Goal: Task Accomplishment & Management: Manage account settings

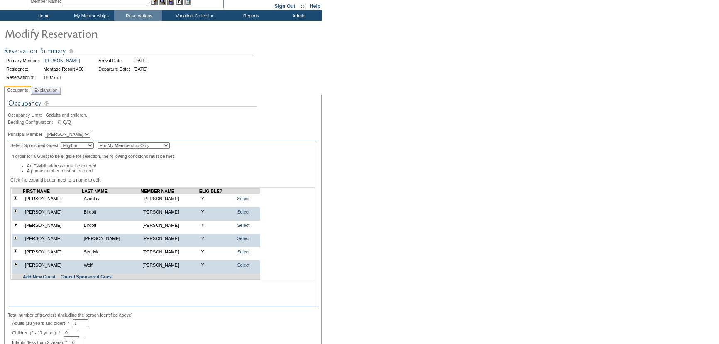
scroll to position [37, 0]
click at [237, 201] on link "Select" at bounding box center [243, 198] width 12 height 5
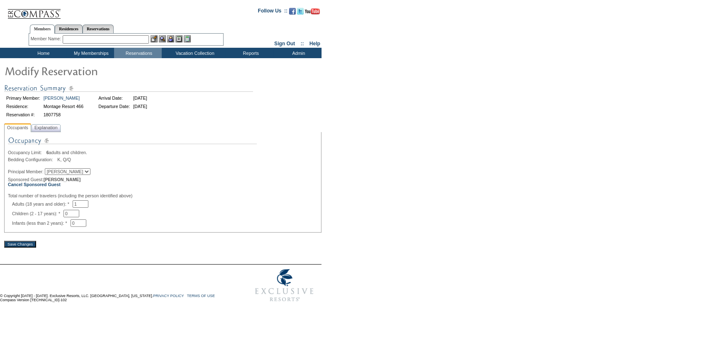
click at [282, 166] on div at bounding box center [163, 166] width 310 height 4
click at [52, 131] on span "Explanation" at bounding box center [46, 127] width 27 height 9
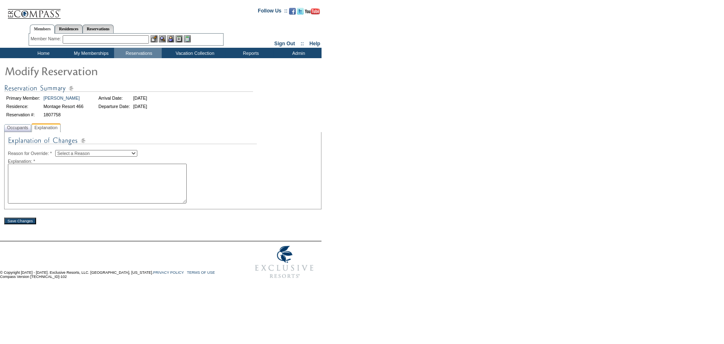
click at [103, 152] on select "Select a Reason Creating Continuous Stay Days Rebooked After Cancellation Editi…" at bounding box center [96, 153] width 82 height 7
select select "1045"
click at [62, 150] on select "Select a Reason Creating Continuous Stay Days Rebooked After Cancellation Editi…" at bounding box center [96, 153] width 82 height 7
click at [100, 187] on textarea at bounding box center [97, 184] width 179 height 40
drag, startPoint x: 147, startPoint y: 166, endPoint x: 155, endPoint y: 167, distance: 7.9
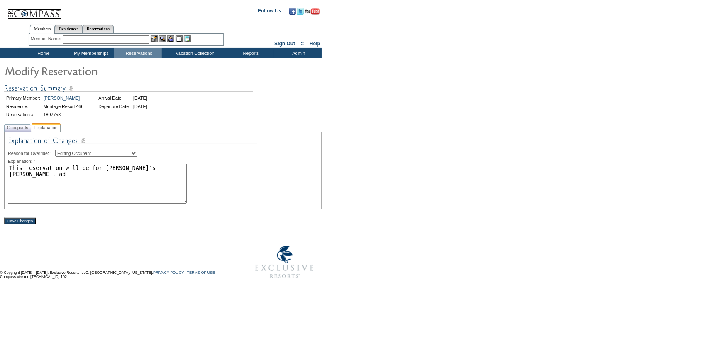
click at [149, 165] on textarea "This reservation will be for Pierre's cousin, JEan. ad" at bounding box center [97, 184] width 179 height 40
click at [153, 166] on textarea "This reservation will be for Pierre's cousin, Jean. ad" at bounding box center [97, 184] width 179 height 40
drag, startPoint x: 160, startPoint y: 168, endPoint x: 8, endPoint y: 166, distance: 151.9
click at [8, 166] on textarea "This reservation will be for Pierre's cousin, Jean. ad" at bounding box center [97, 184] width 179 height 40
type textarea "This reservation will be for Pierre's cousin, Jean. ad"
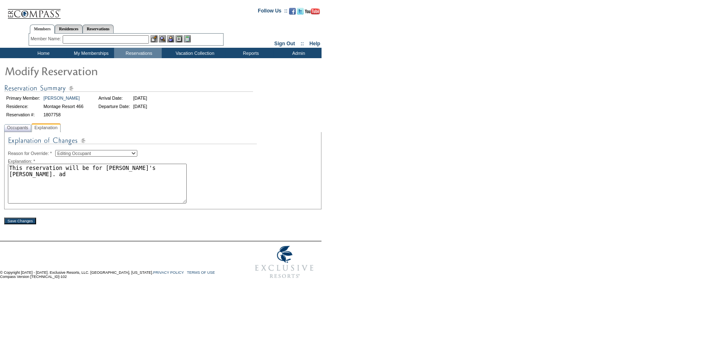
click at [285, 159] on div "Explanation: *" at bounding box center [163, 161] width 310 height 5
click at [28, 221] on input "Save Changes" at bounding box center [20, 221] width 32 height 7
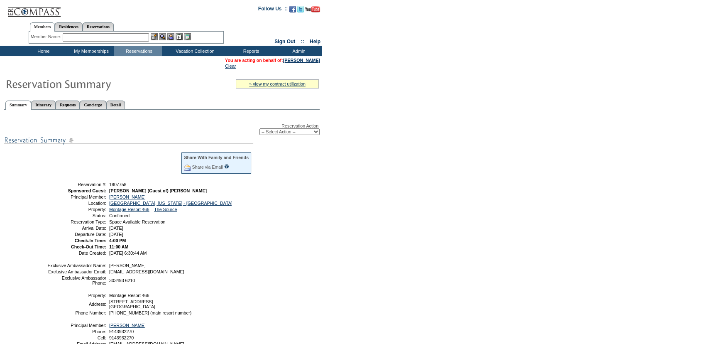
click at [407, 151] on form "Follow Us ::" at bounding box center [359, 205] width 719 height 411
click at [399, 244] on form "Follow Us ::" at bounding box center [359, 205] width 719 height 411
click at [36, 49] on td "Home" at bounding box center [43, 51] width 48 height 10
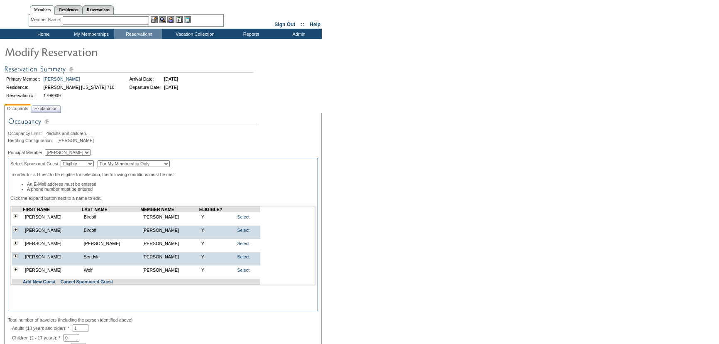
scroll to position [37, 0]
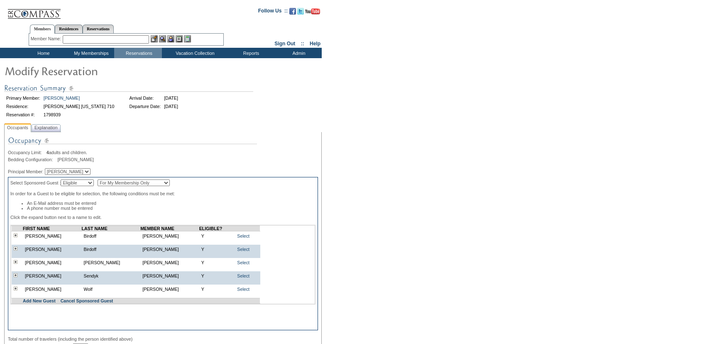
scroll to position [37, 0]
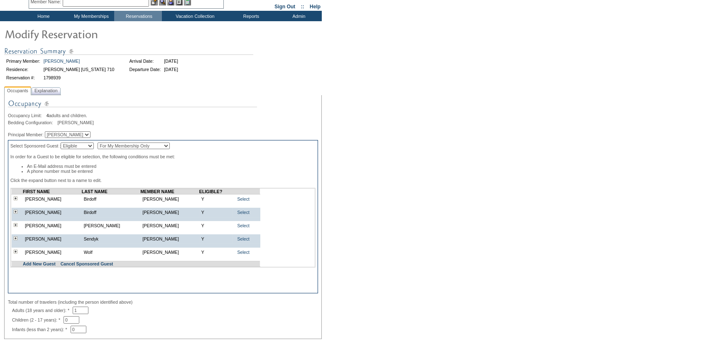
click at [318, 86] on div "Primary Member: [PERSON_NAME] Arrival Date: [DATE] Residence: [PERSON_NAME] [US…" at bounding box center [163, 64] width 318 height 44
